Goal: Task Accomplishment & Management: Manage account settings

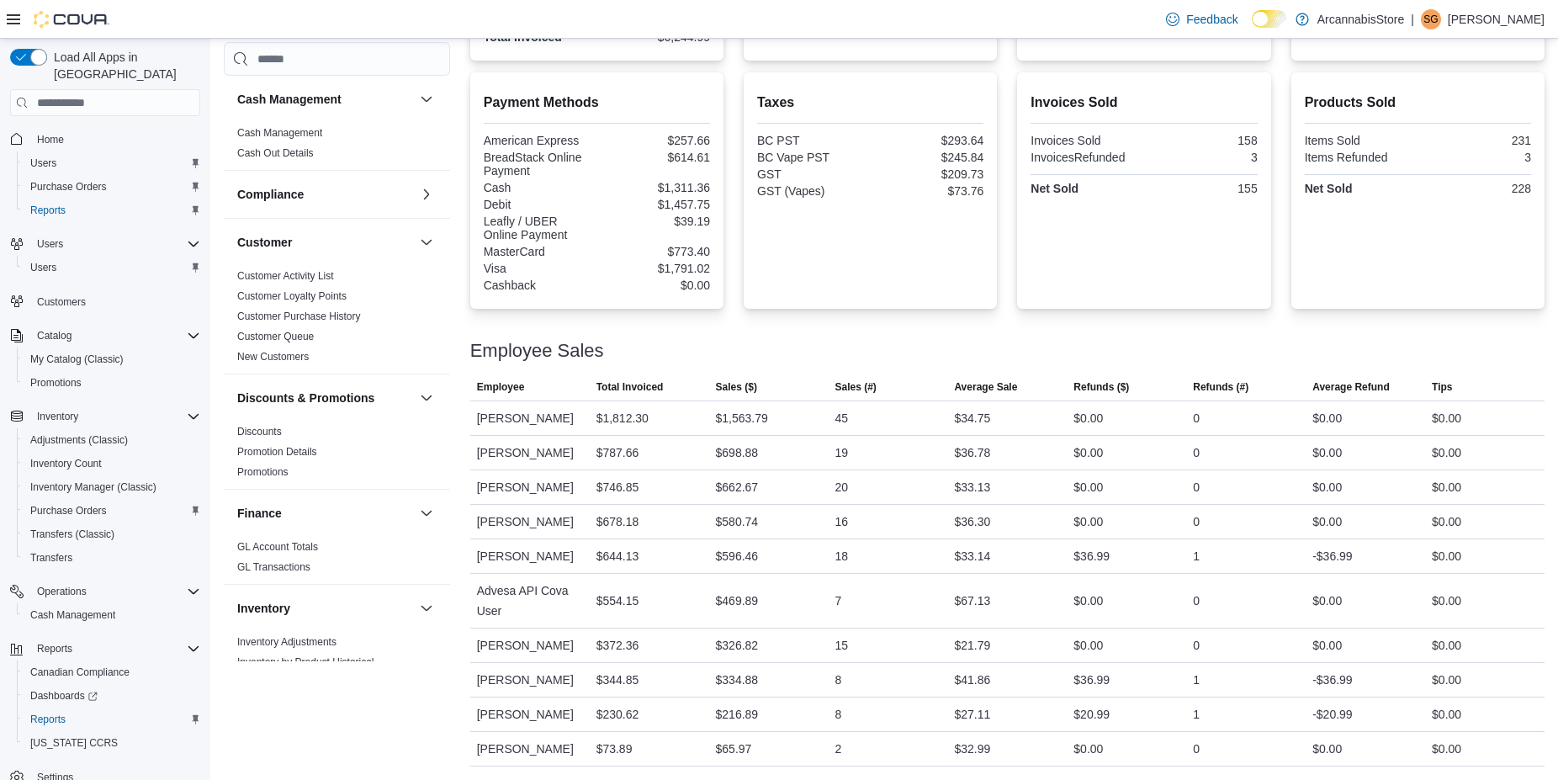
scroll to position [7, 0]
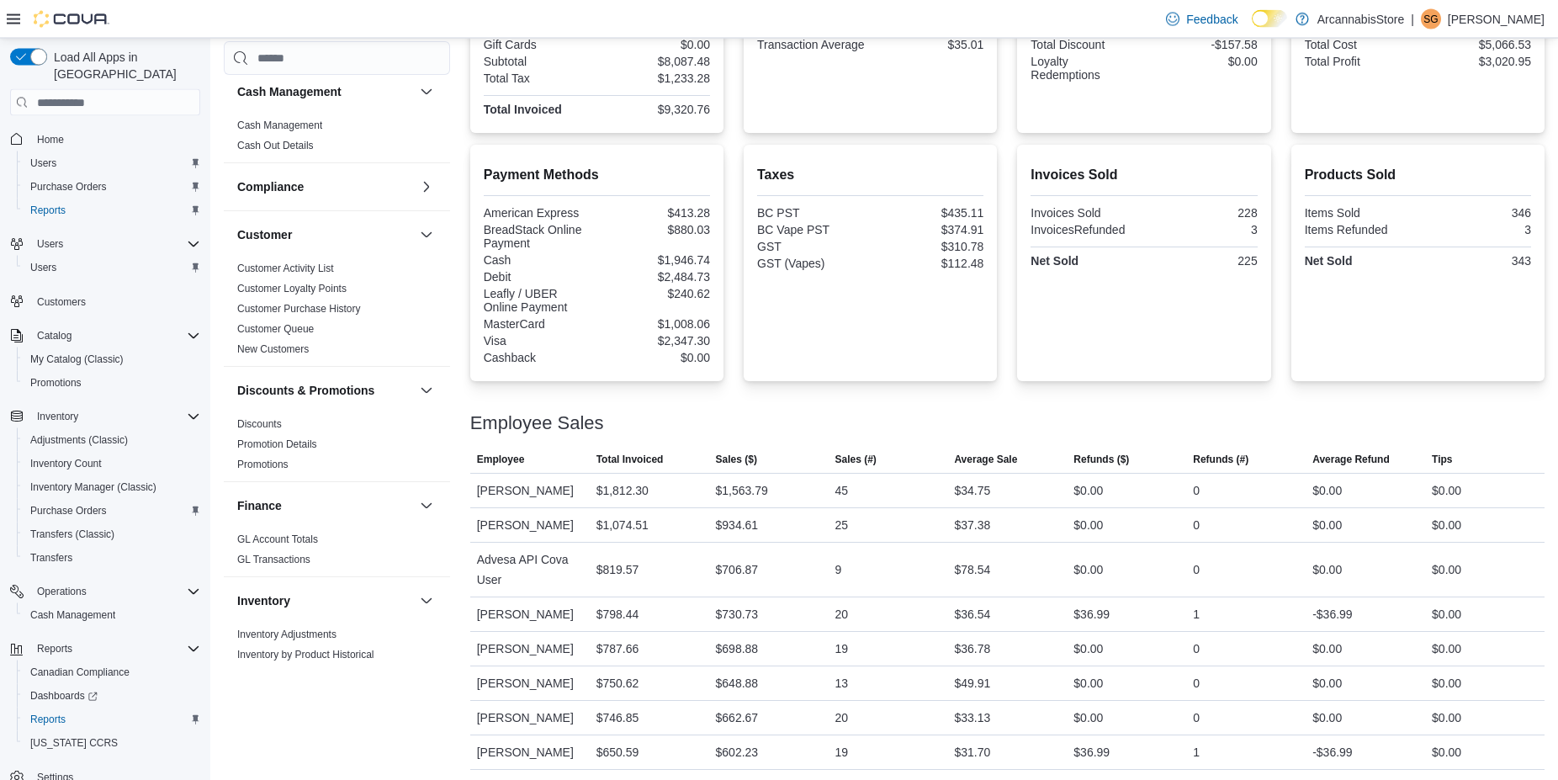
scroll to position [641, 0]
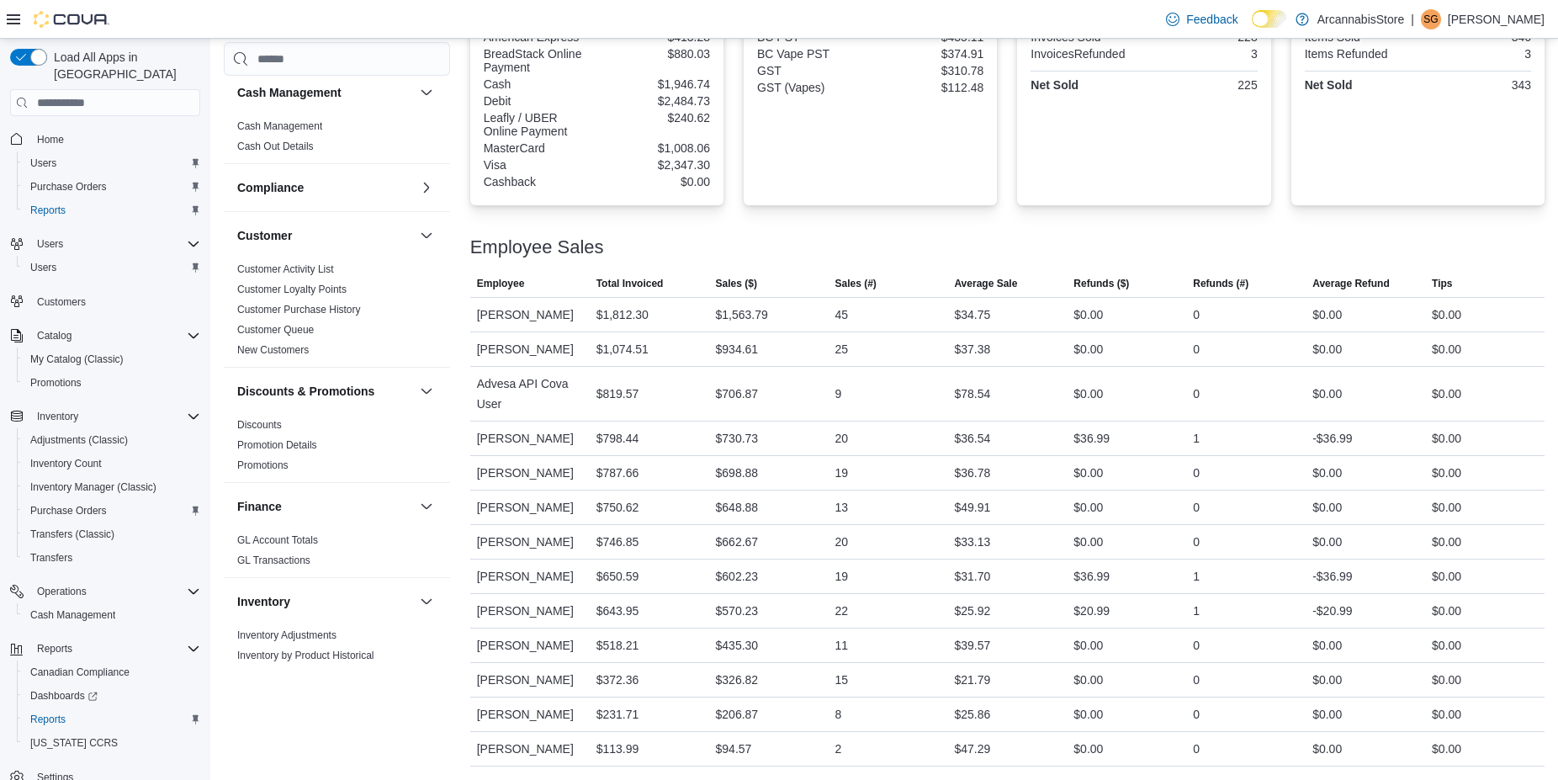
drag, startPoint x: 1008, startPoint y: 347, endPoint x: 985, endPoint y: 502, distance: 157.3
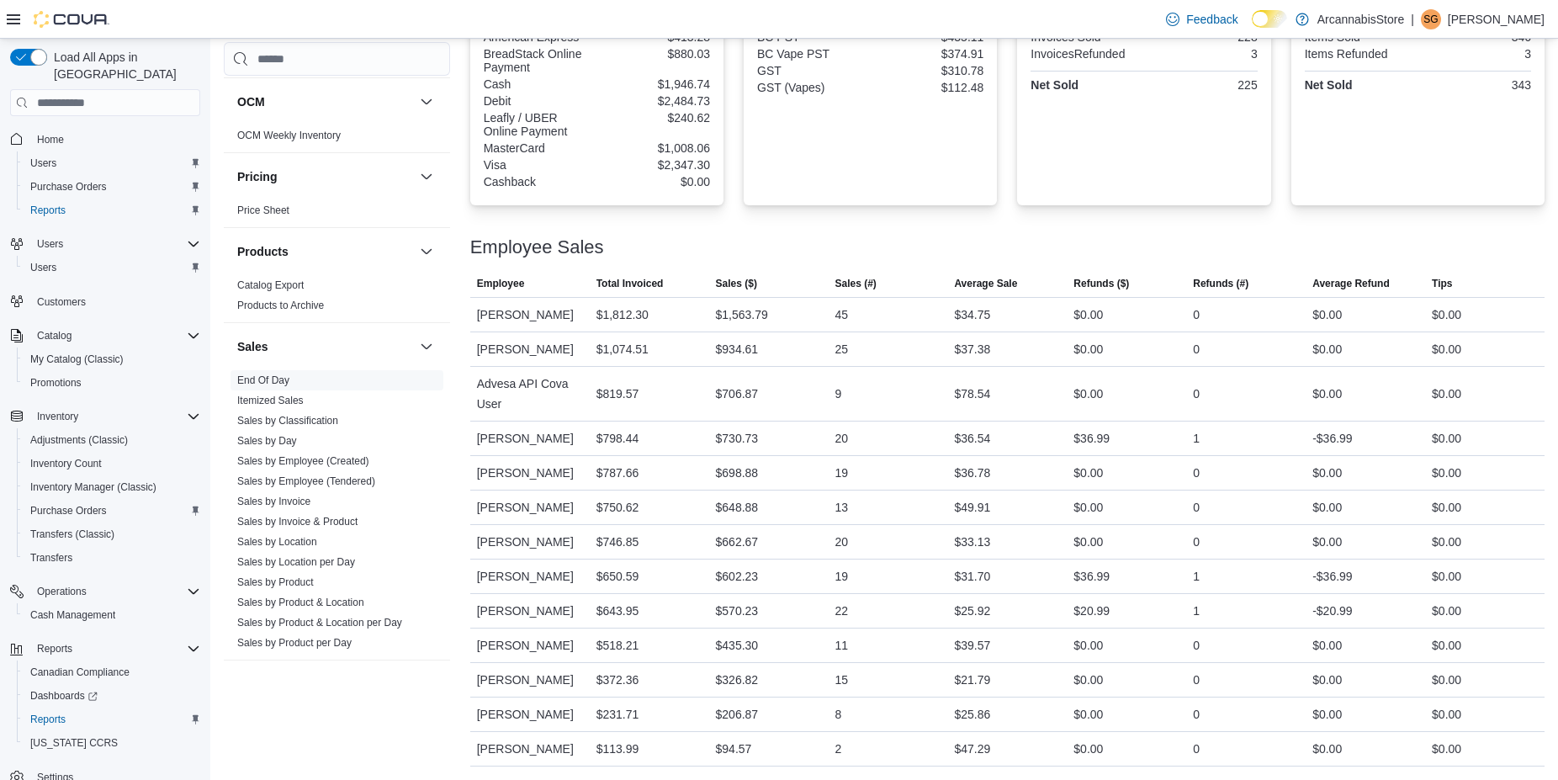
scroll to position [964, 0]
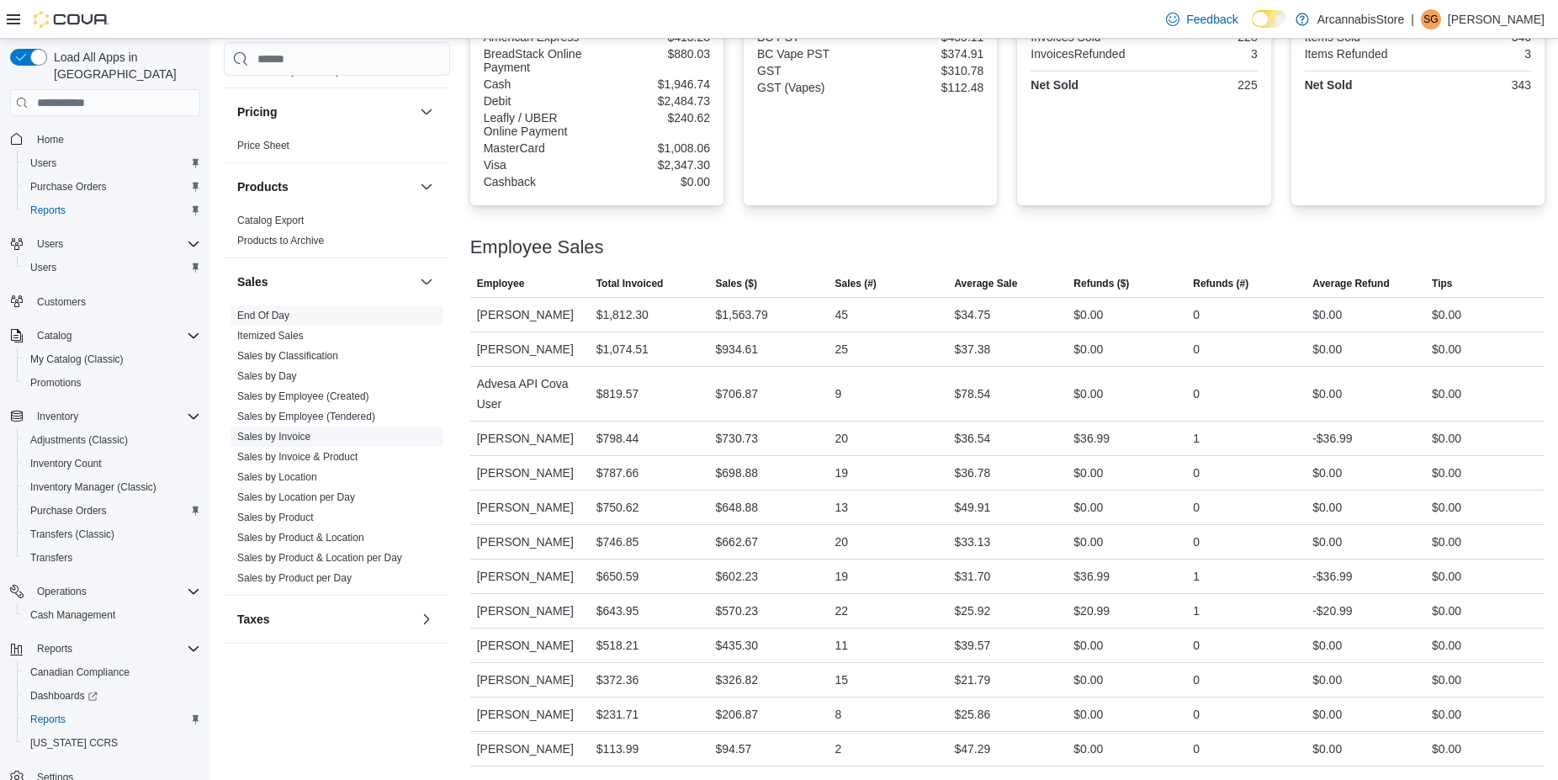
click at [257, 436] on link "Sales by Invoice" at bounding box center [273, 437] width 73 height 12
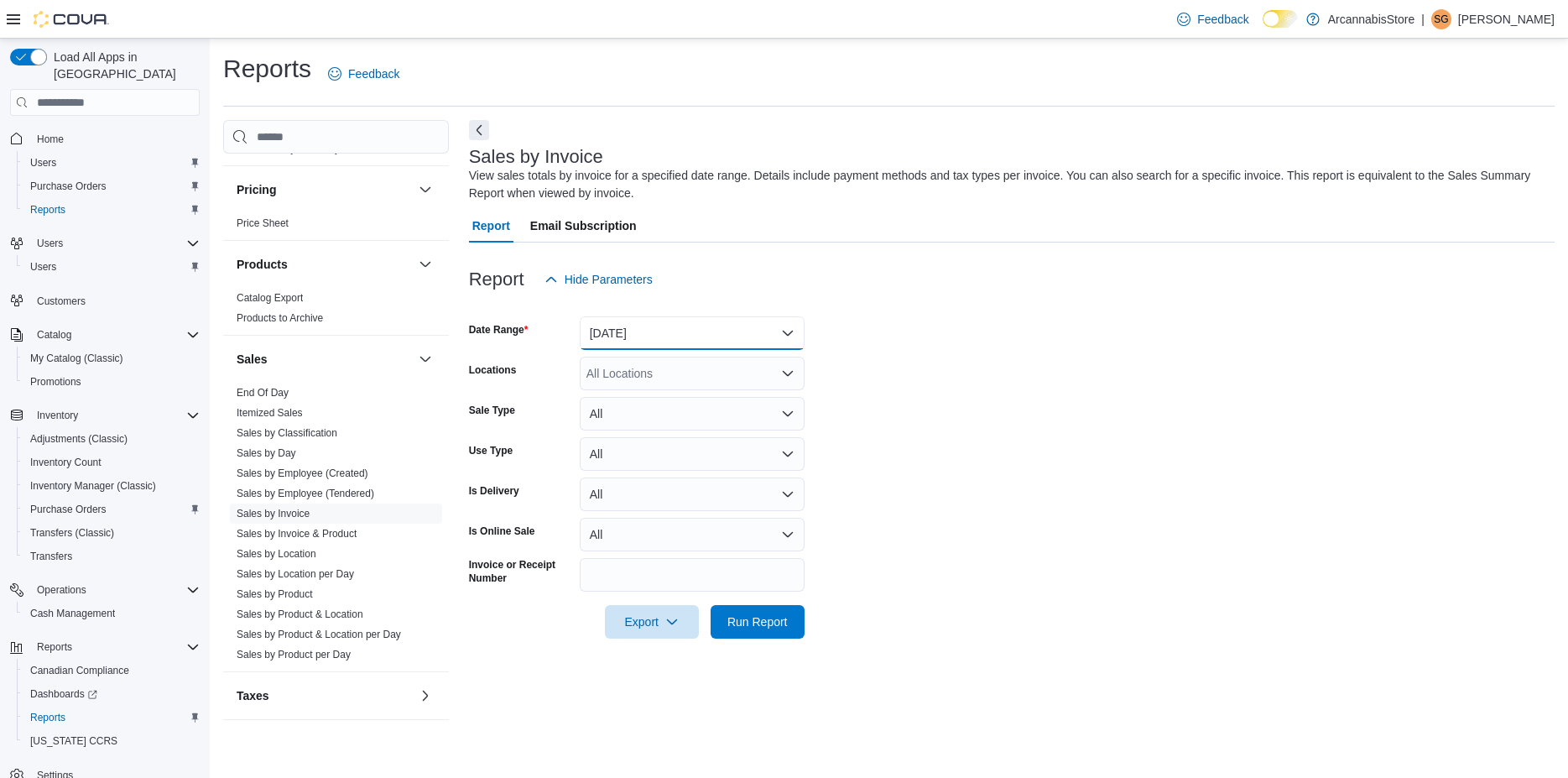
click at [670, 320] on button "Yesterday" at bounding box center [692, 333] width 225 height 34
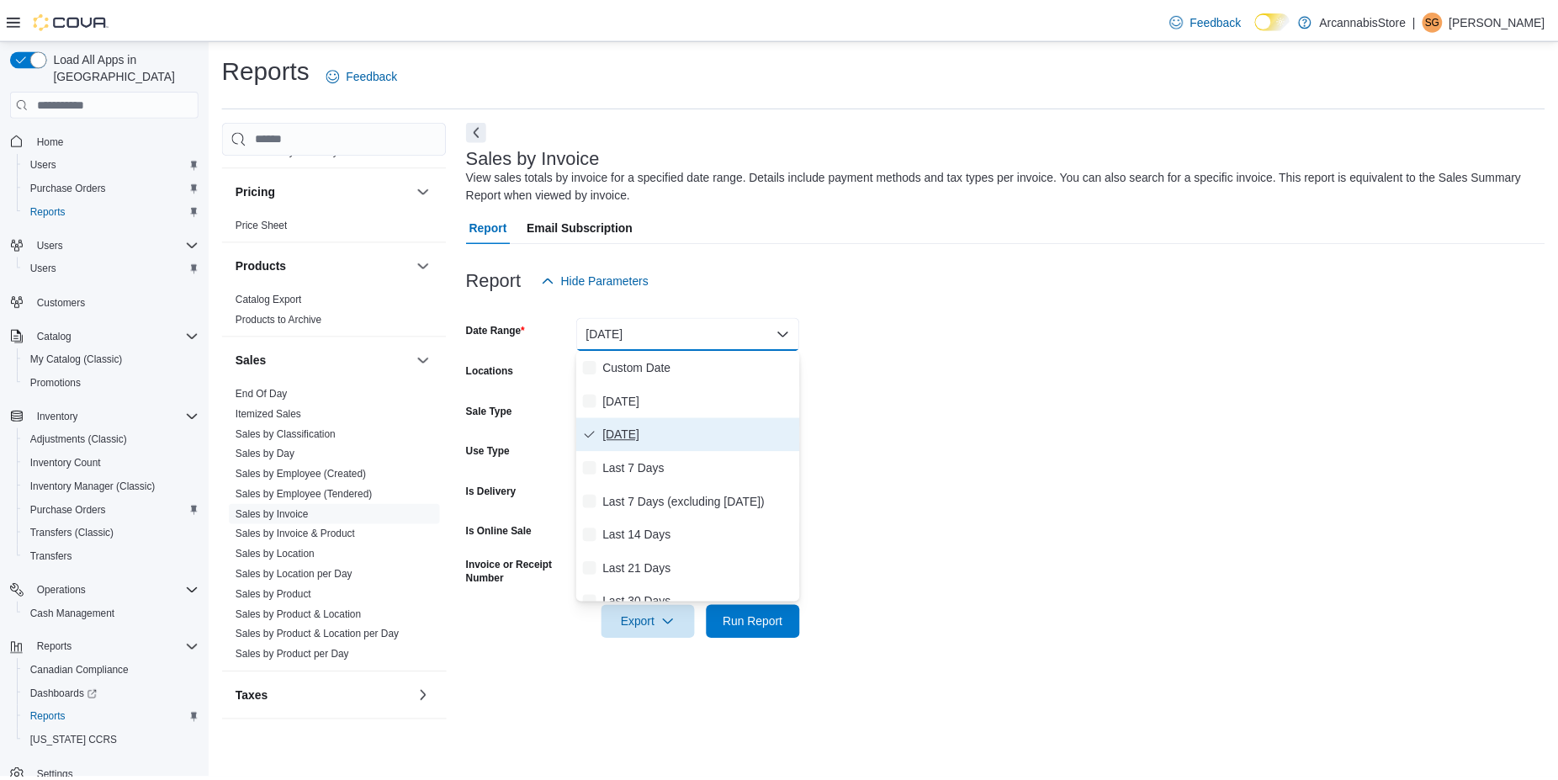
scroll to position [963, 0]
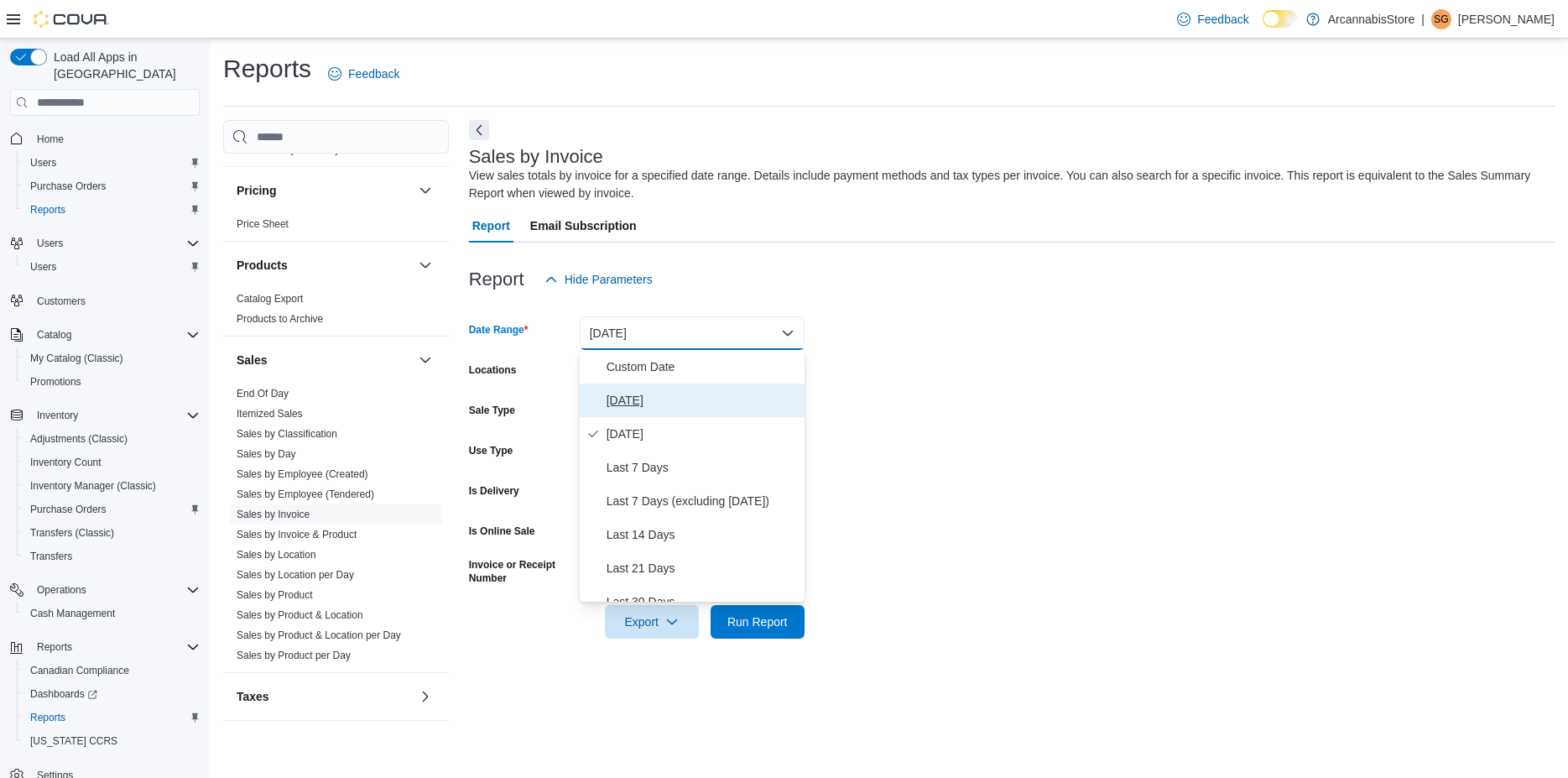
click at [634, 391] on span "Today" at bounding box center [702, 400] width 191 height 20
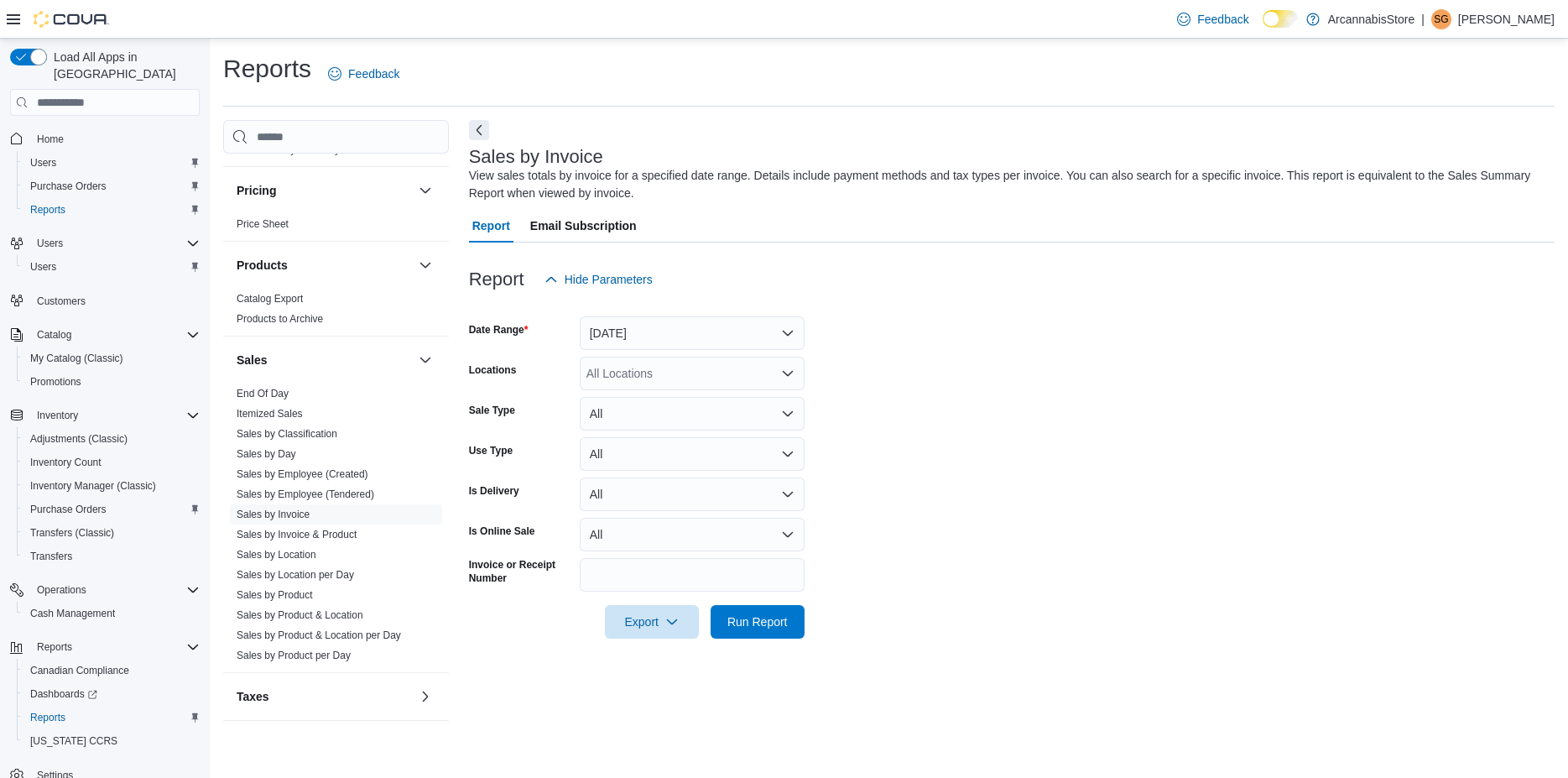
drag, startPoint x: 1070, startPoint y: 322, endPoint x: 1012, endPoint y: 336, distance: 59.7
click at [1069, 322] on form "Date Range Today Locations All Locations Sale Type All Use Type All Is Delivery…" at bounding box center [1011, 467] width 1086 height 342
click at [725, 373] on div "All Locations" at bounding box center [692, 374] width 225 height 34
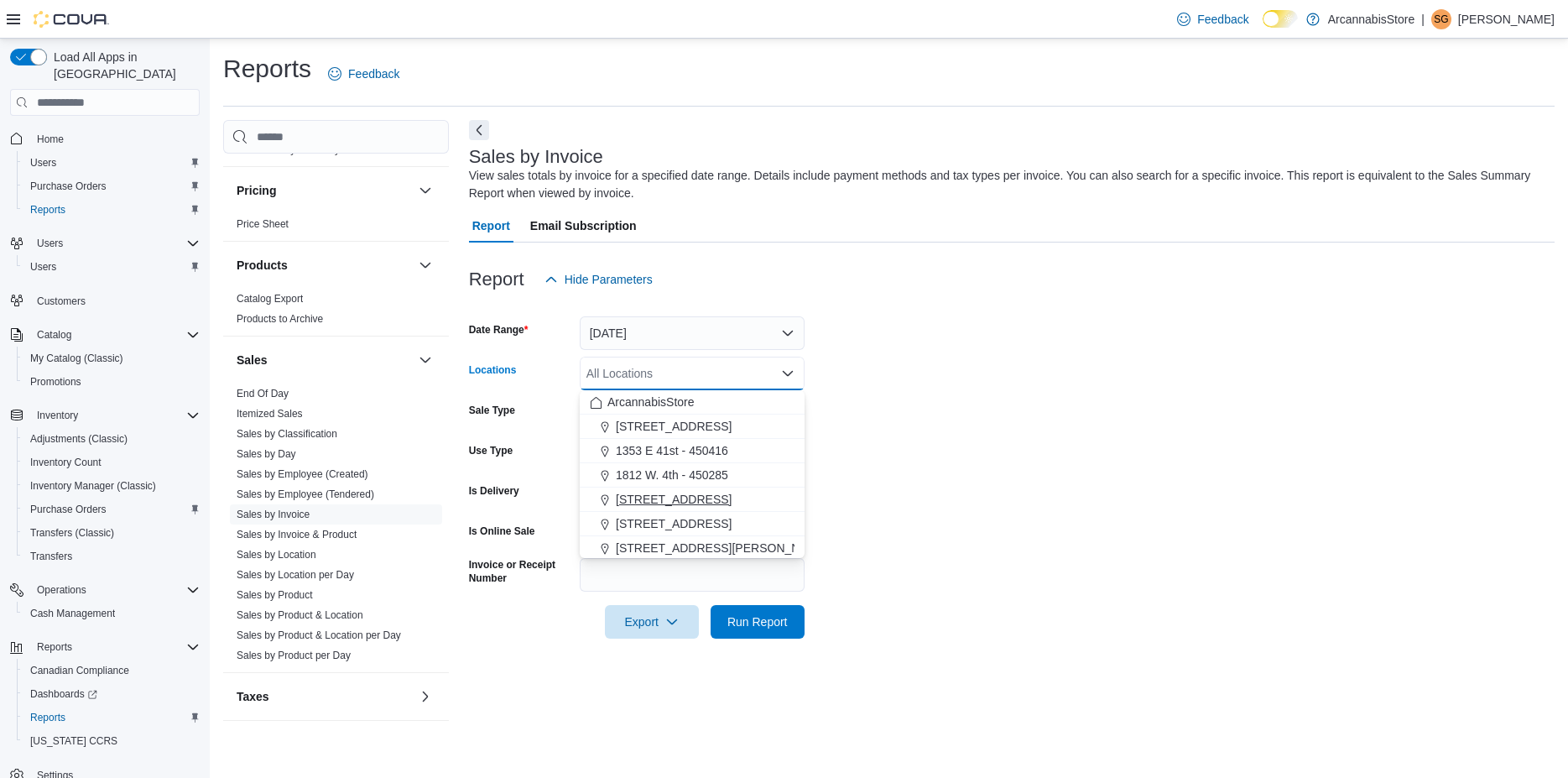
click at [665, 498] on span "225 SE Marine Dr - 450229" at bounding box center [674, 499] width 116 height 17
drag, startPoint x: 889, startPoint y: 463, endPoint x: 811, endPoint y: 648, distance: 200.8
click at [890, 463] on form "Date Range Today Locations 225 SE Marine Dr - 450229 Combo box. Selected. 225 S…" at bounding box center [1011, 467] width 1086 height 342
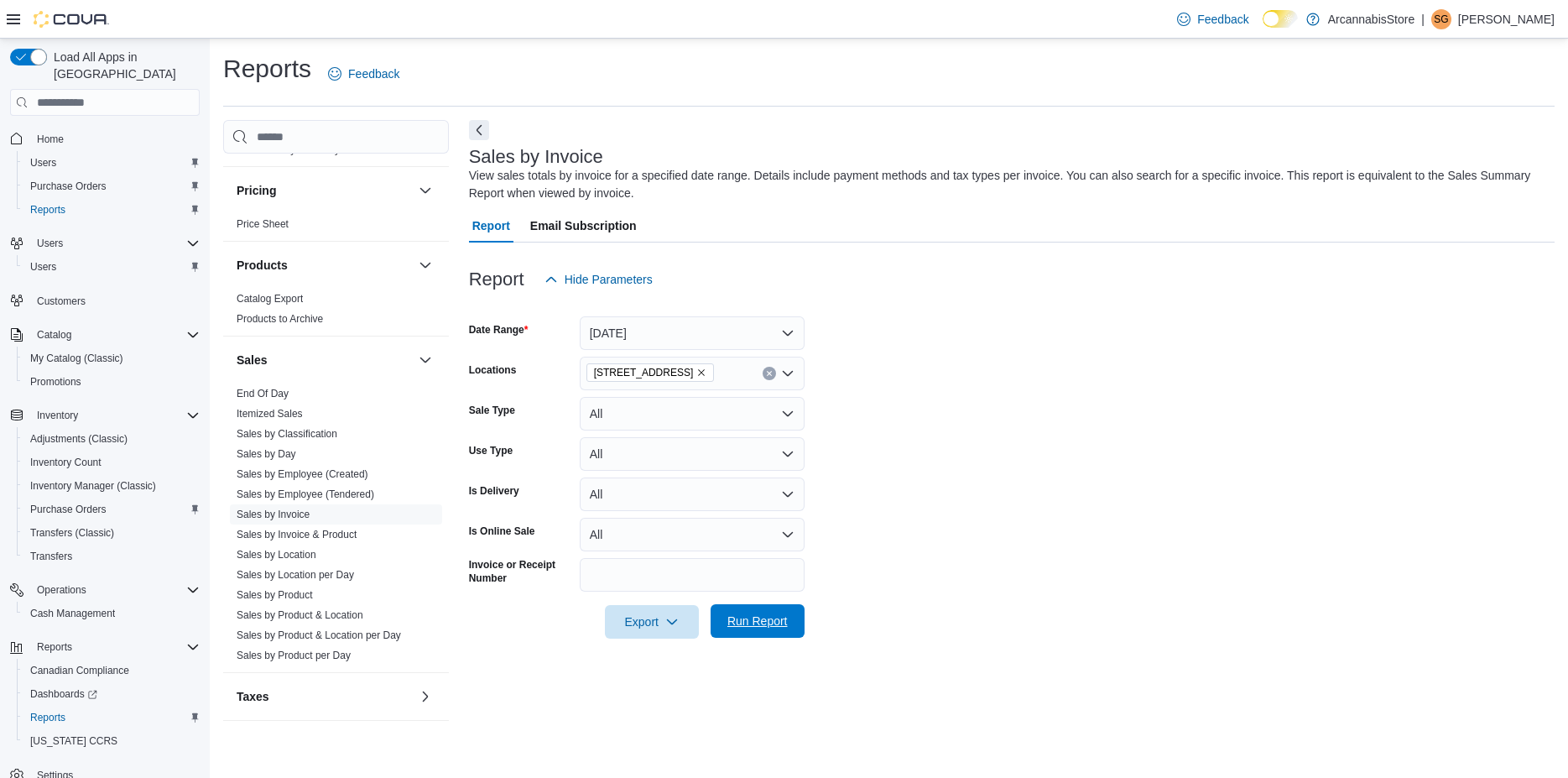
click at [757, 628] on span "Run Report" at bounding box center [758, 620] width 61 height 17
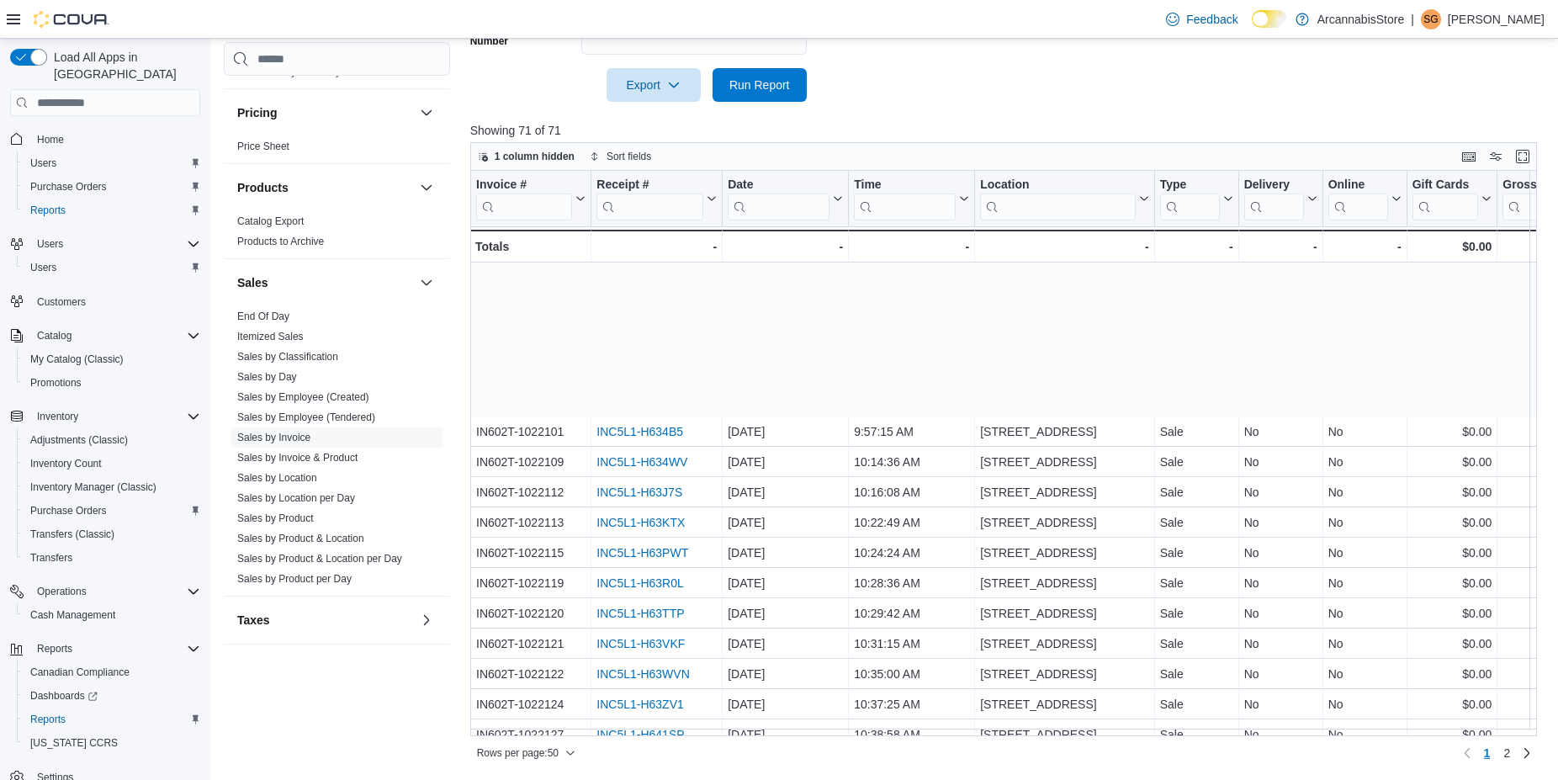
scroll to position [1048, 0]
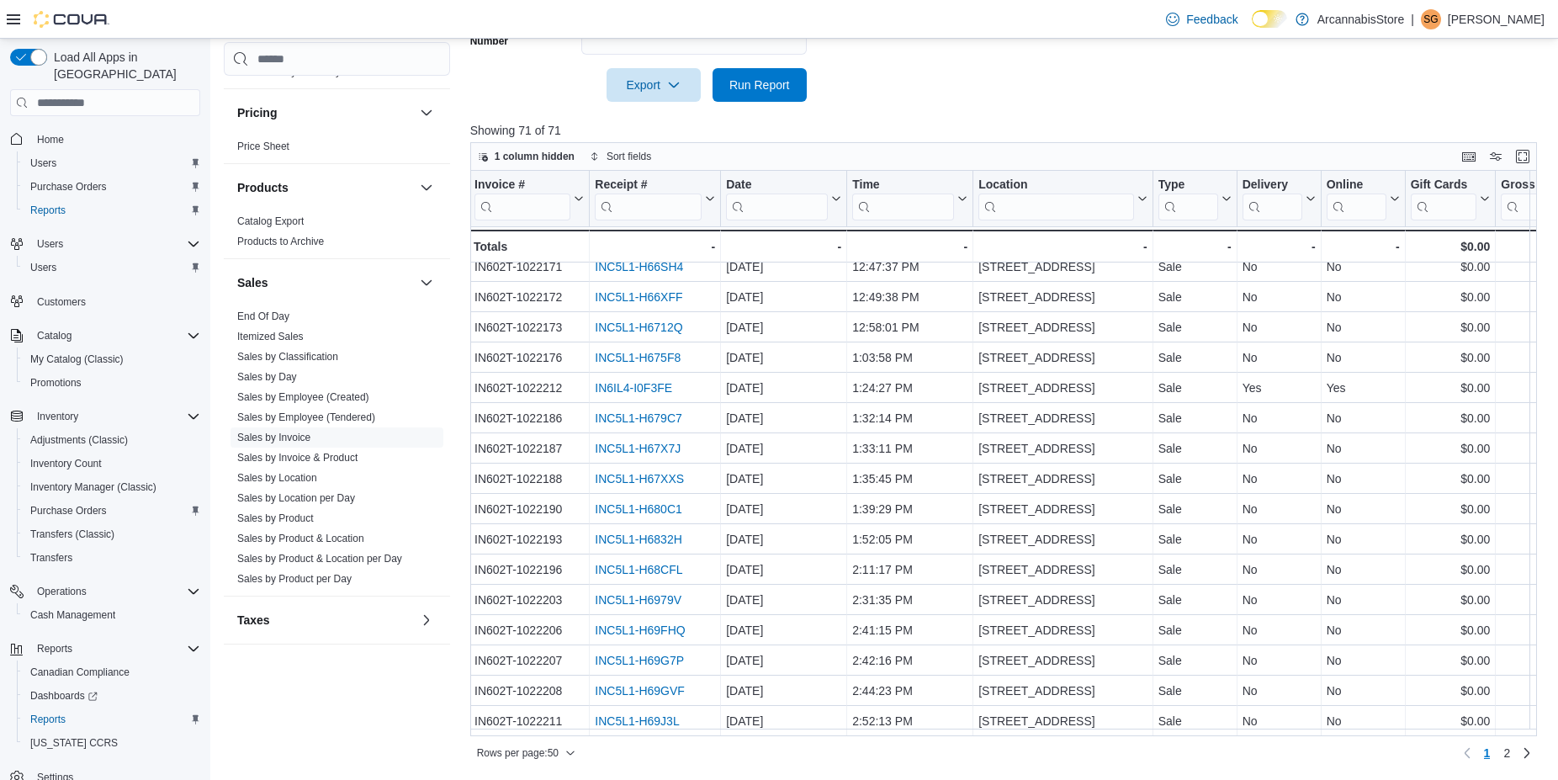
drag, startPoint x: 780, startPoint y: 441, endPoint x: 793, endPoint y: 771, distance: 330.1
click at [1511, 750] on span "2" at bounding box center [1507, 753] width 7 height 17
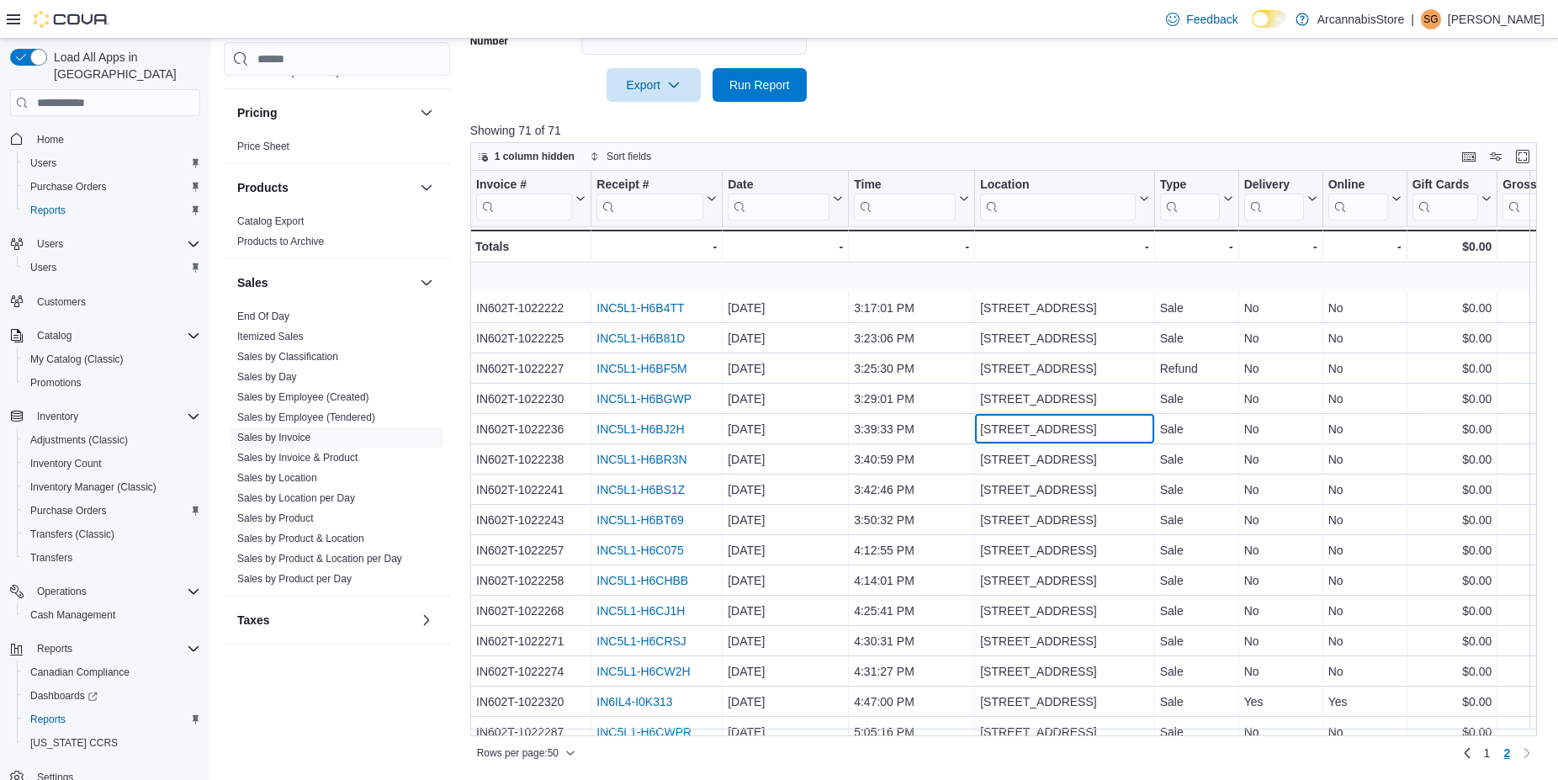
scroll to position [169, 0]
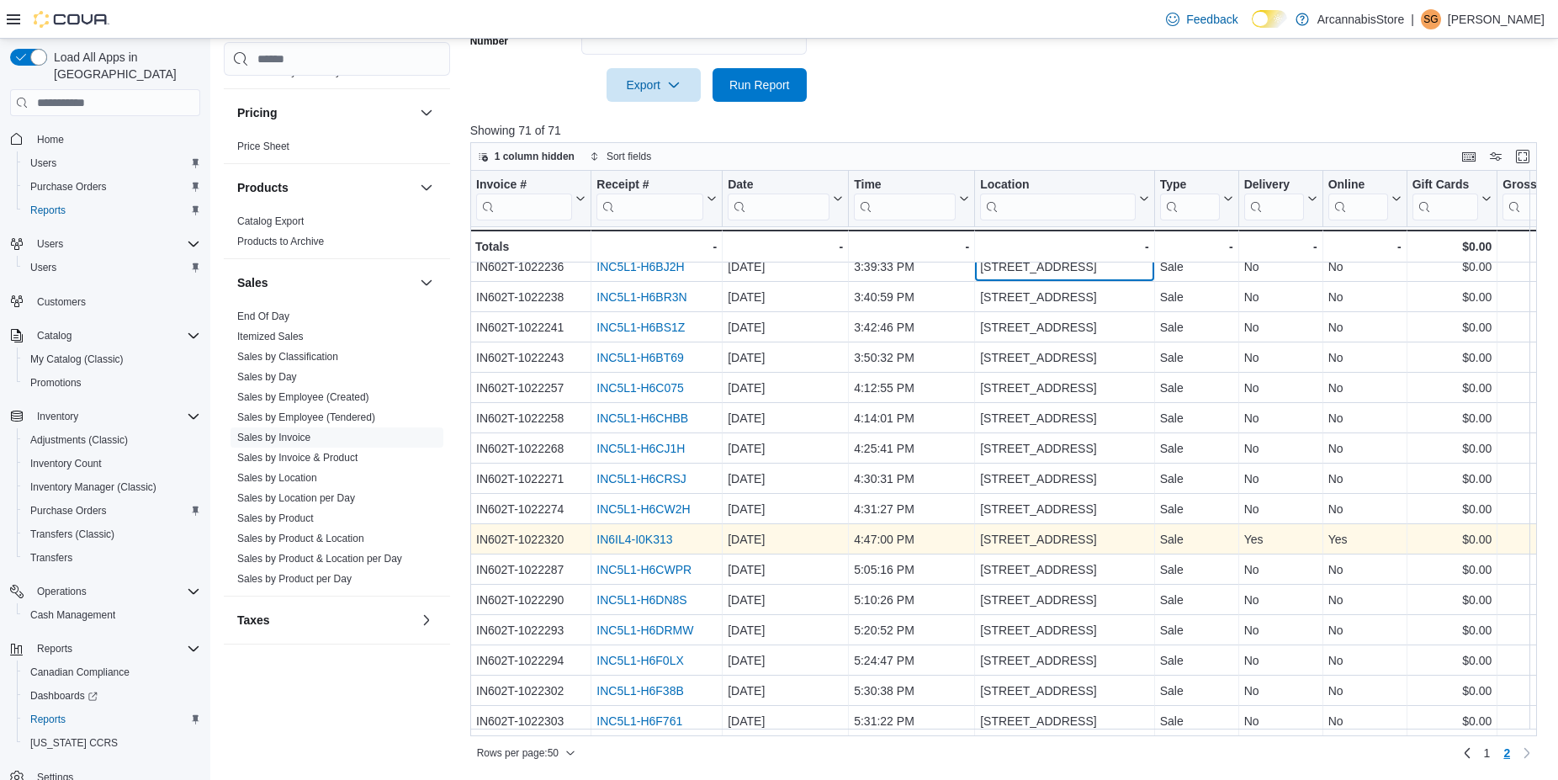
drag, startPoint x: 985, startPoint y: 516, endPoint x: 985, endPoint y: 539, distance: 23.6
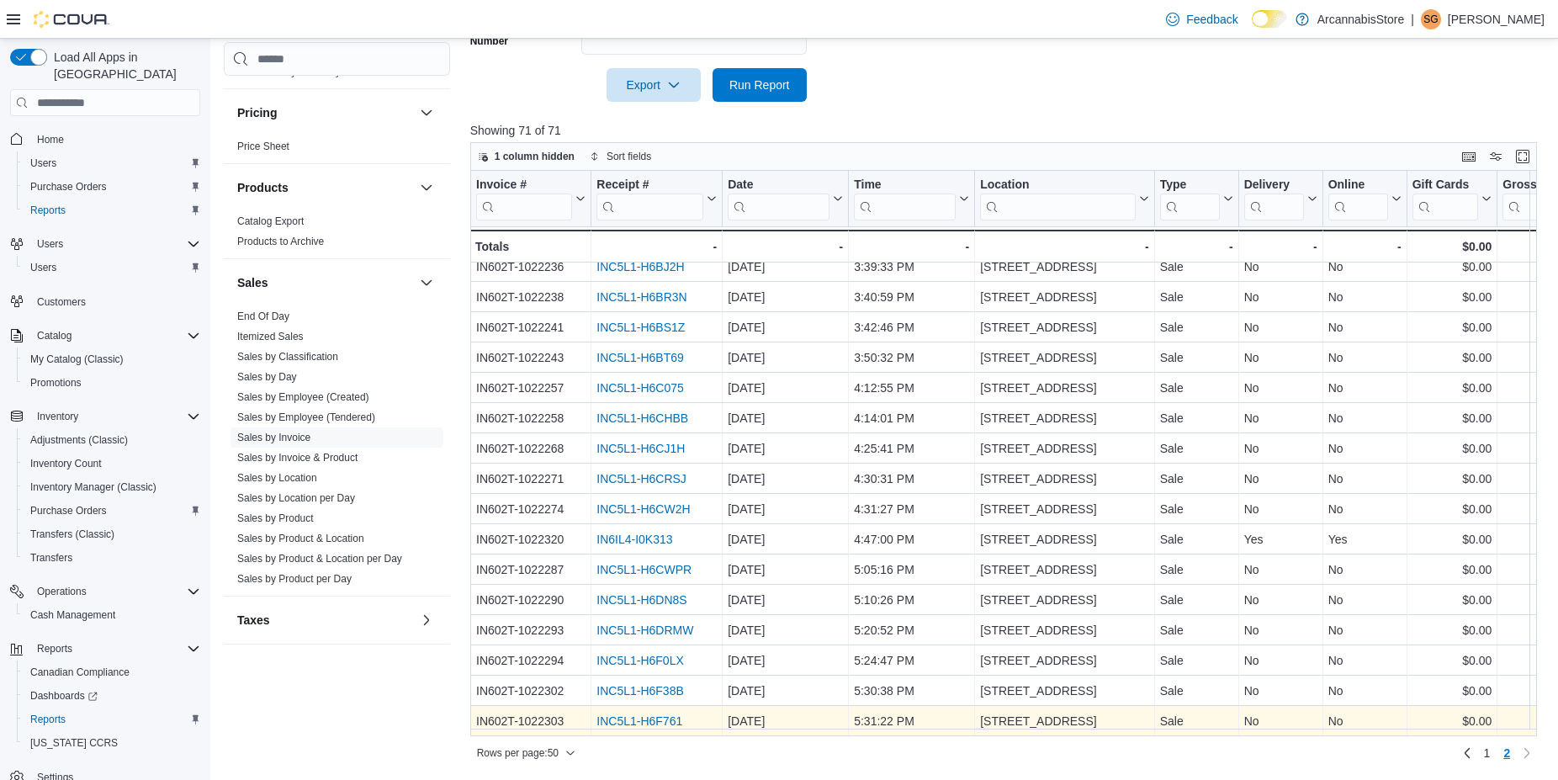
click at [652, 721] on link "INC5L1-H6F761" at bounding box center [640, 721] width 86 height 13
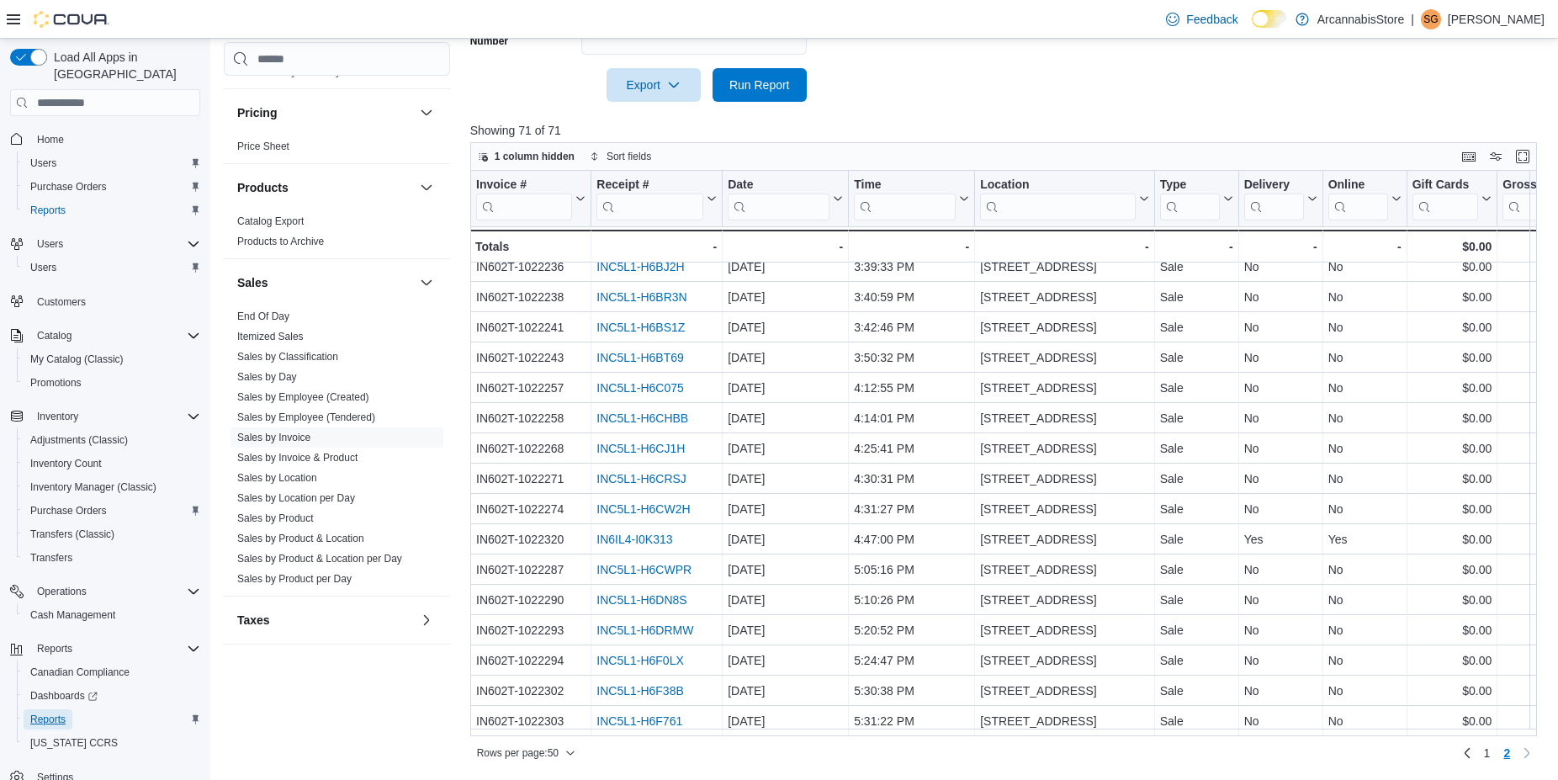
click at [47, 713] on span "Reports" at bounding box center [47, 719] width 35 height 13
click at [272, 311] on link "End Of Day" at bounding box center [263, 317] width 52 height 12
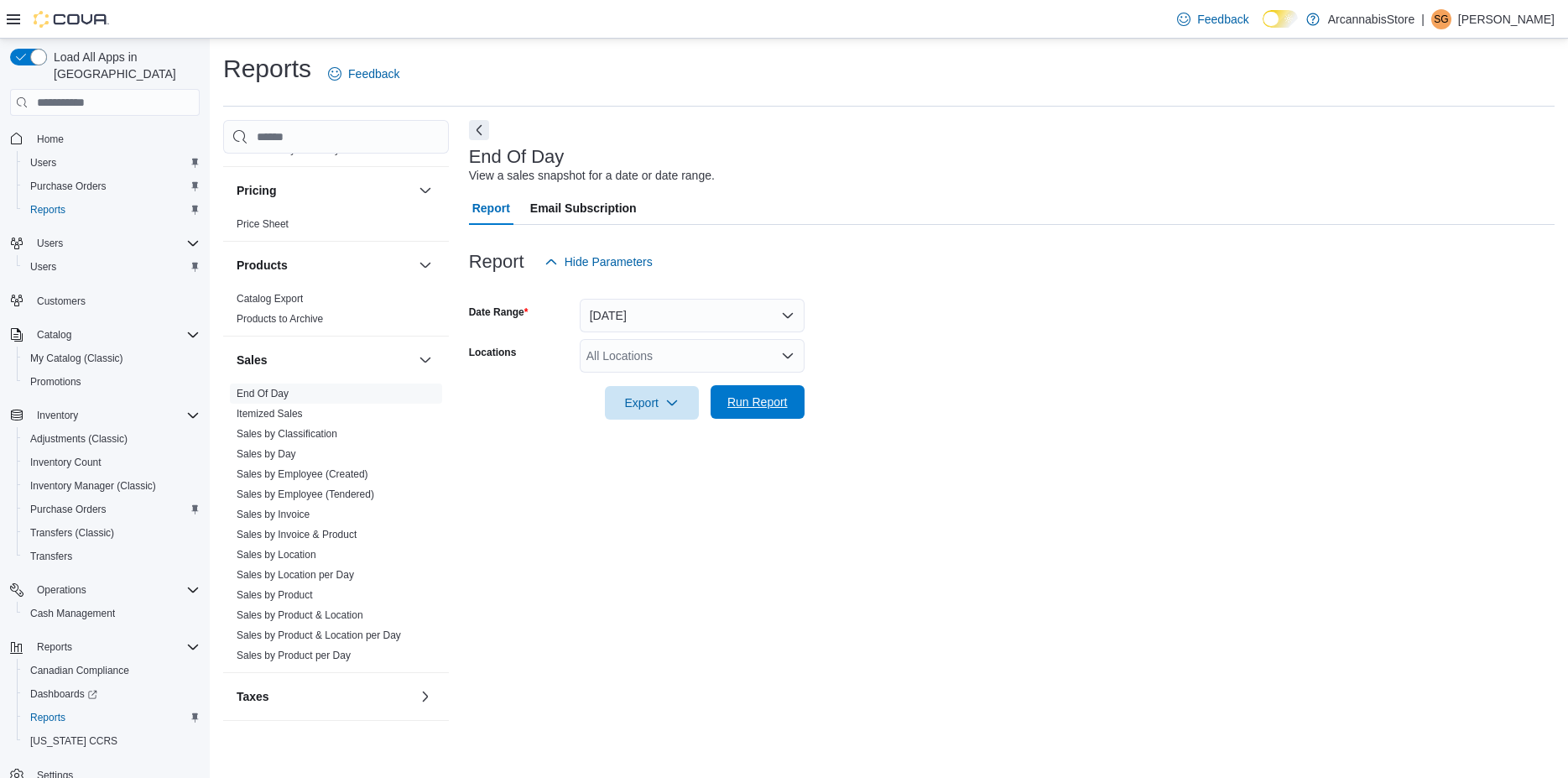
click at [765, 400] on span "Run Report" at bounding box center [758, 402] width 61 height 17
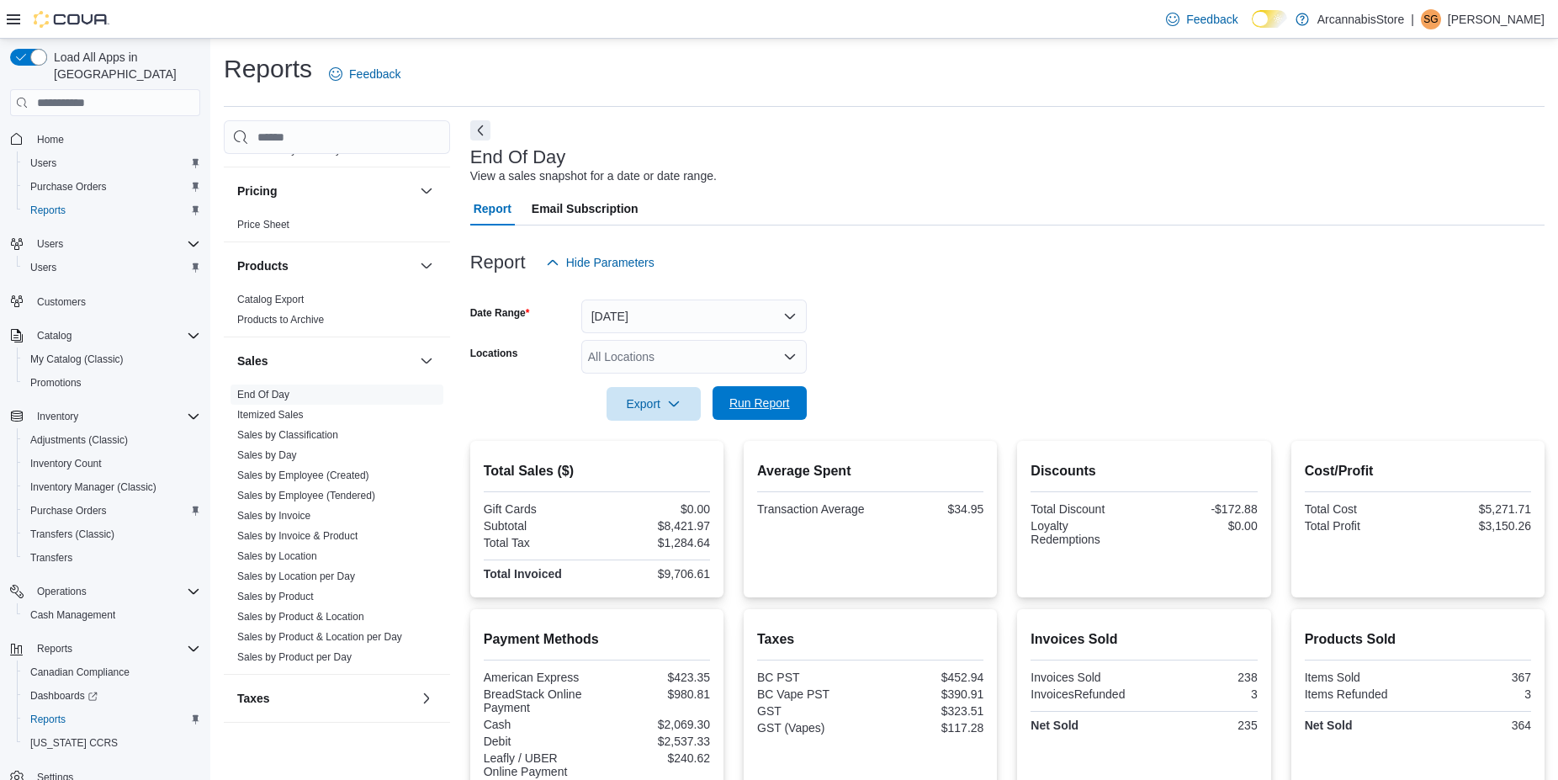
click at [754, 409] on span "Run Report" at bounding box center [760, 403] width 61 height 17
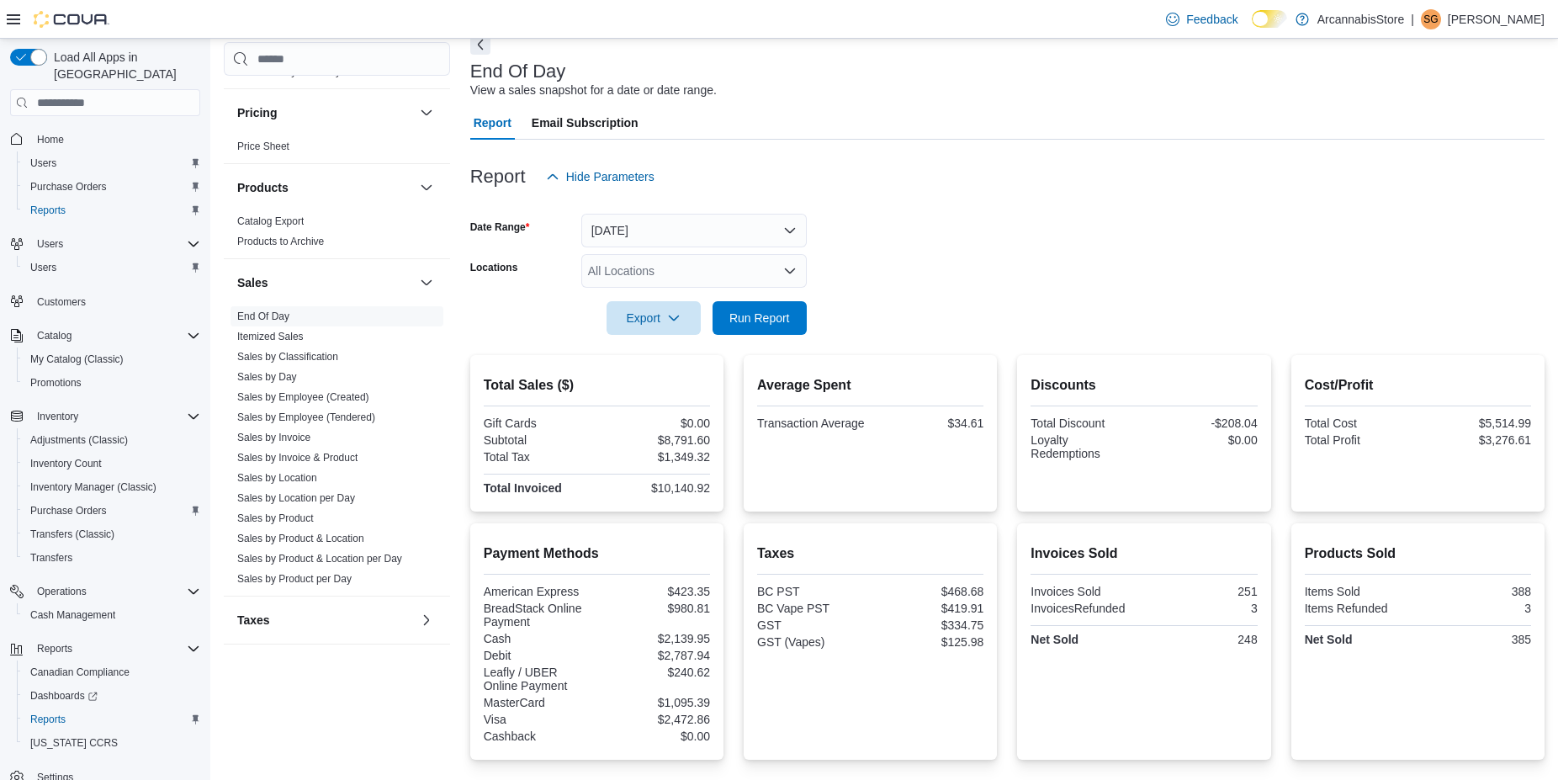
scroll to position [641, 0]
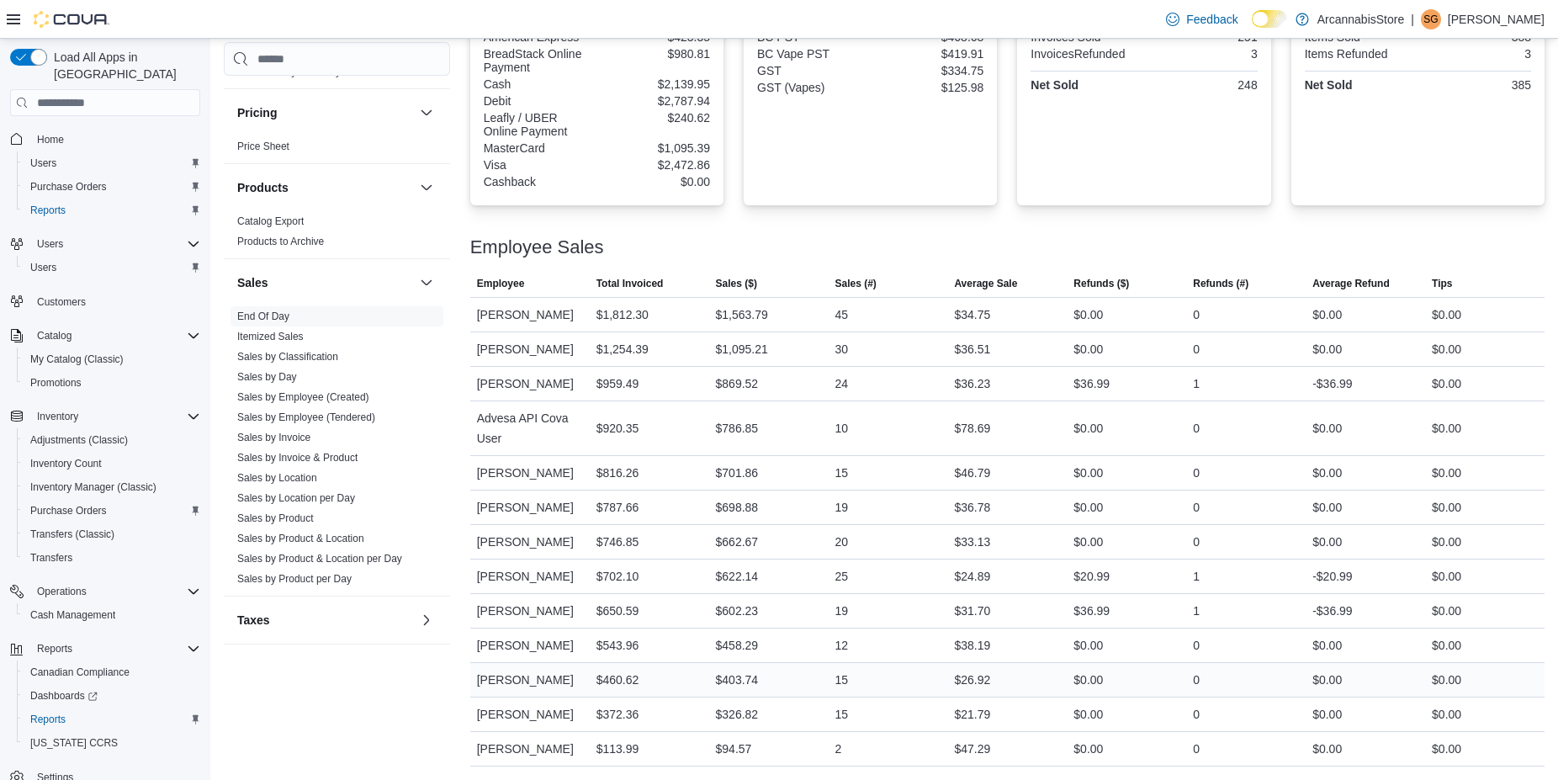
drag, startPoint x: 959, startPoint y: 304, endPoint x: 962, endPoint y: 668, distance: 364.4
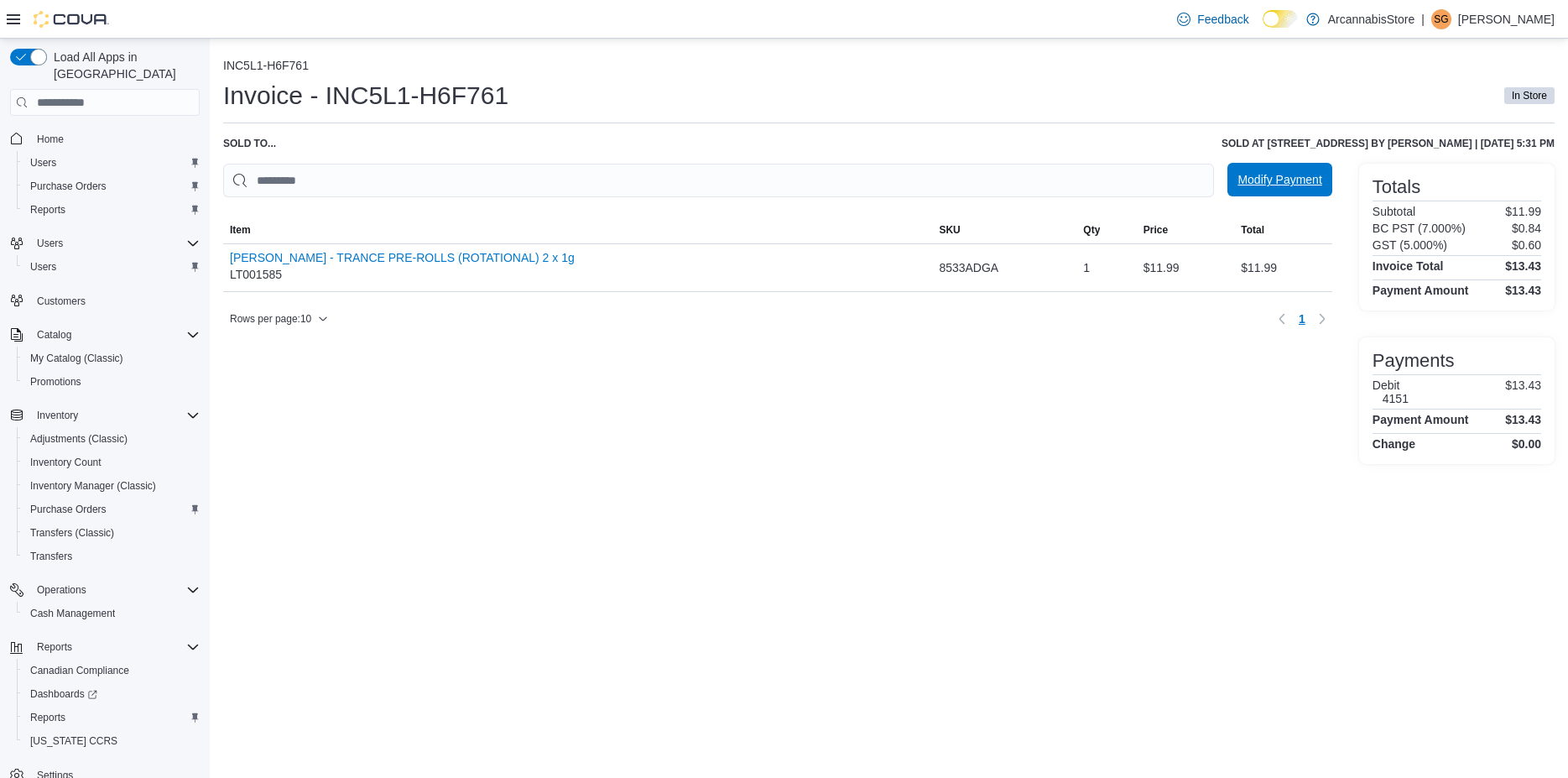
click at [1315, 177] on span "Modify Payment" at bounding box center [1279, 180] width 84 height 17
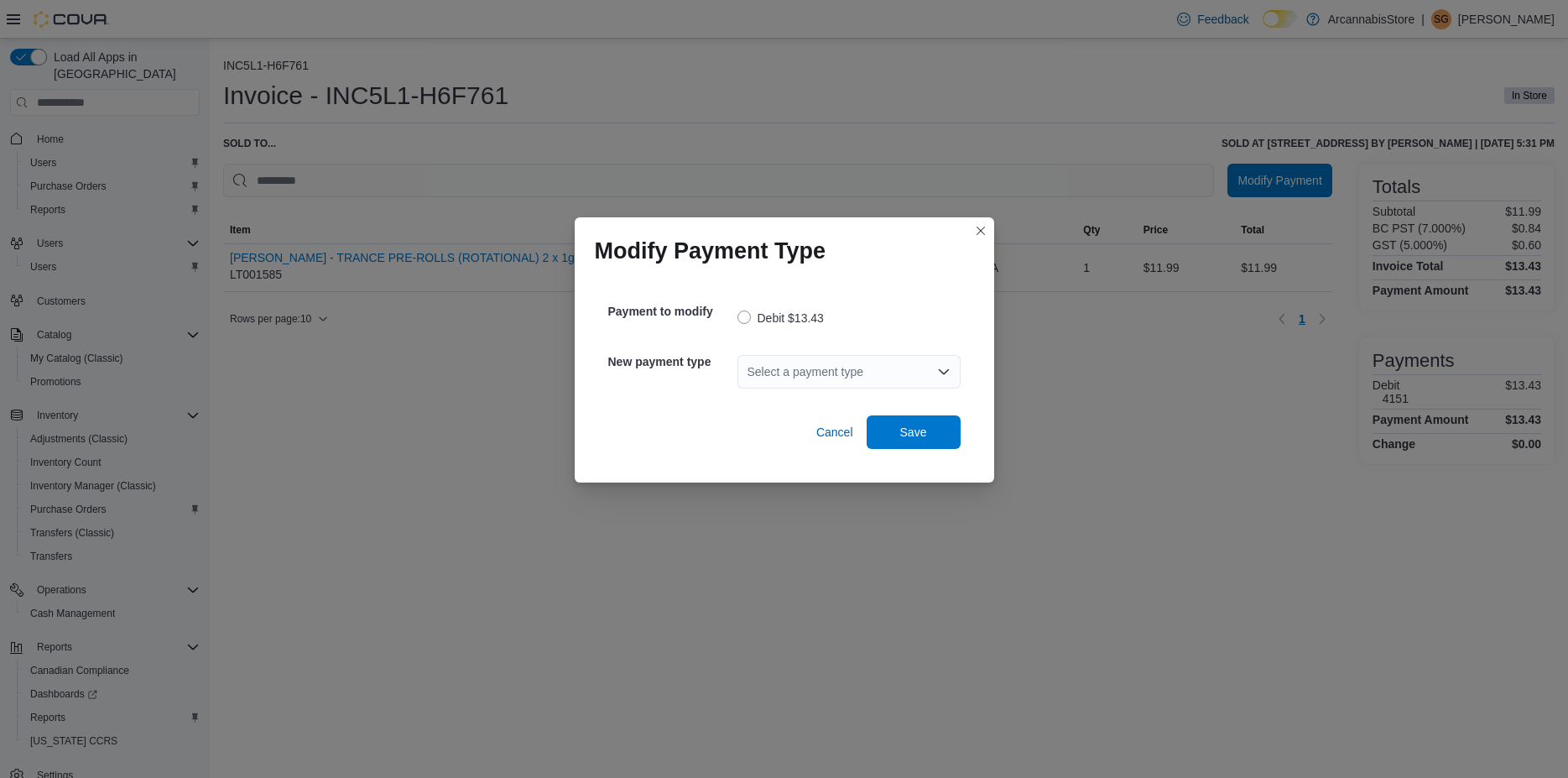
click at [801, 375] on div "Select a payment type" at bounding box center [849, 372] width 223 height 34
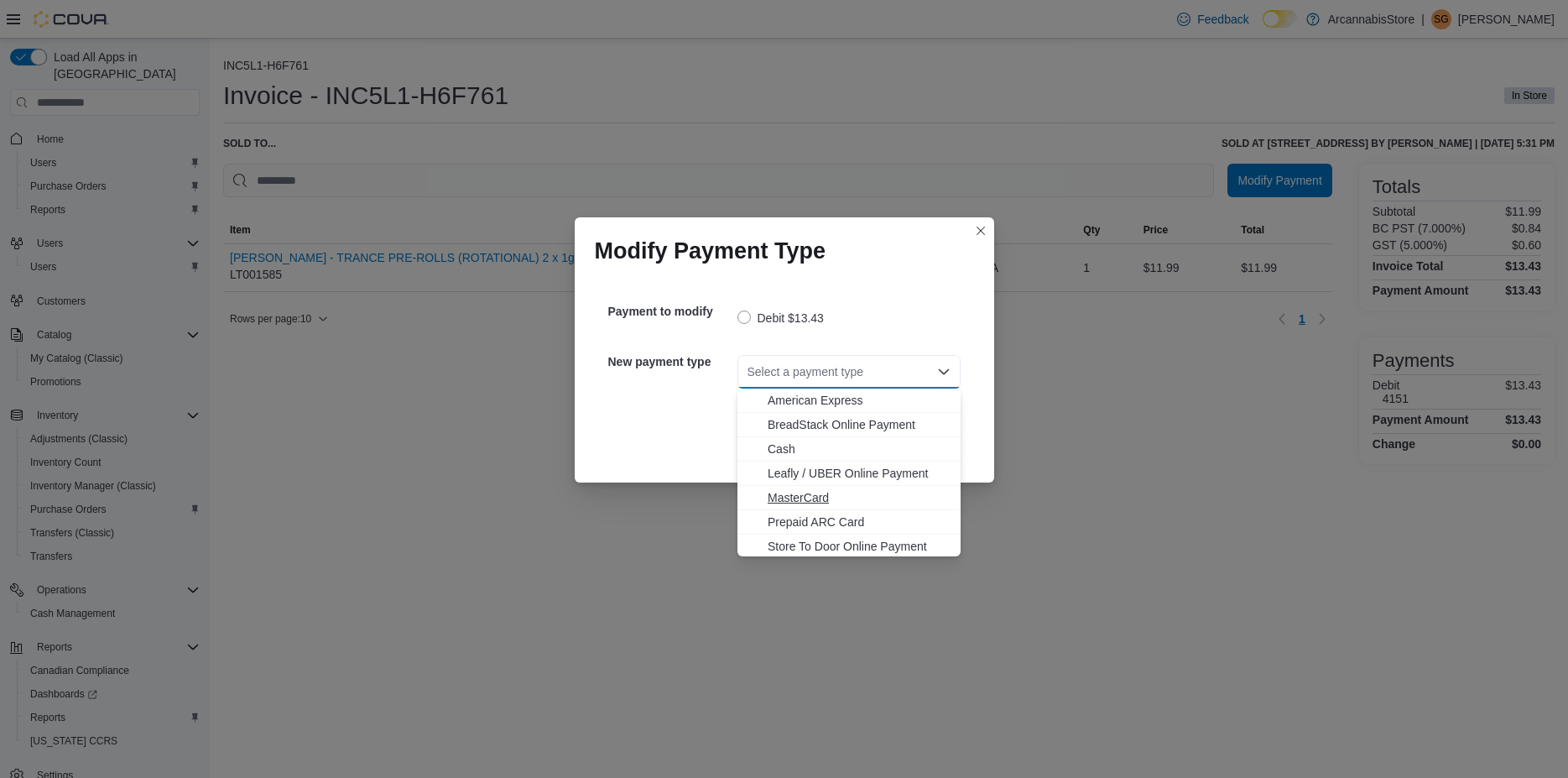
click at [809, 490] on button "MasterCard" at bounding box center [849, 498] width 223 height 24
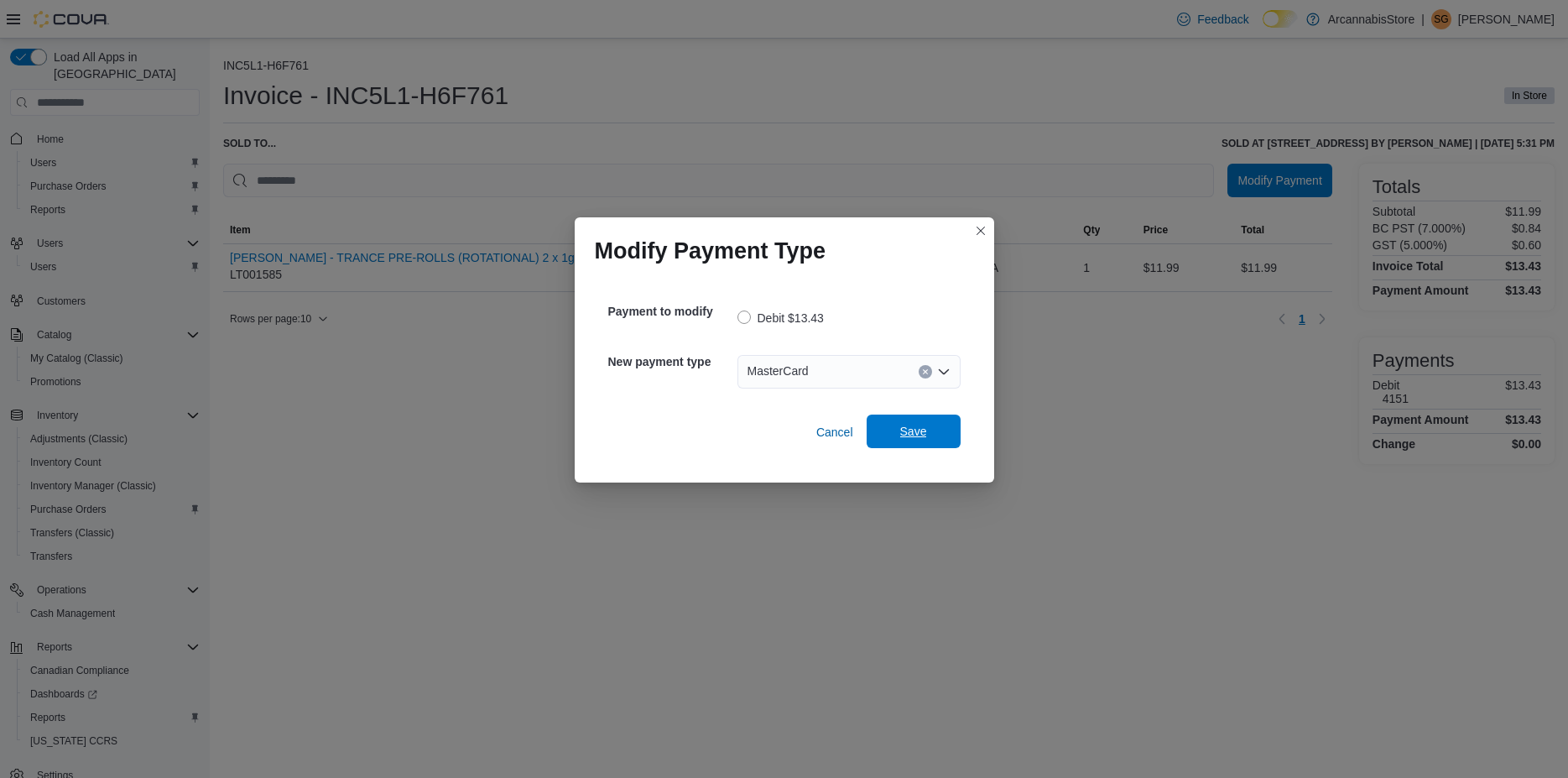
click at [904, 433] on span "Save" at bounding box center [913, 431] width 27 height 17
